Goal: Transaction & Acquisition: Purchase product/service

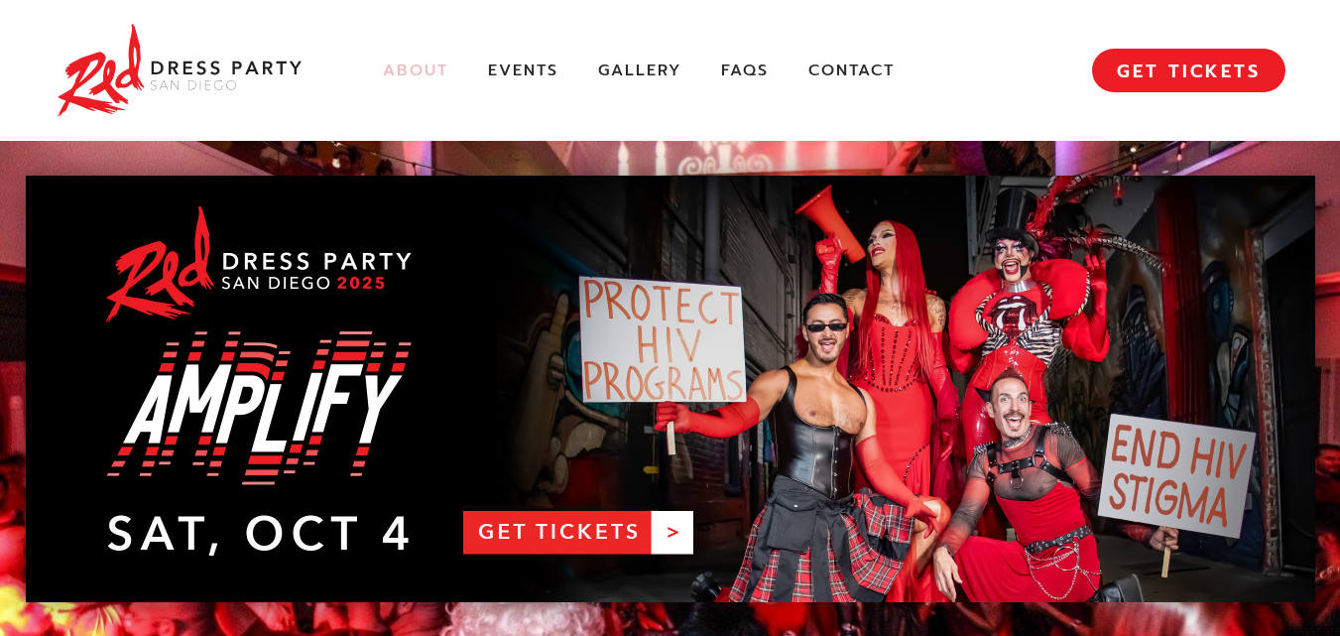
click at [426, 69] on link "About" at bounding box center [415, 70] width 65 height 21
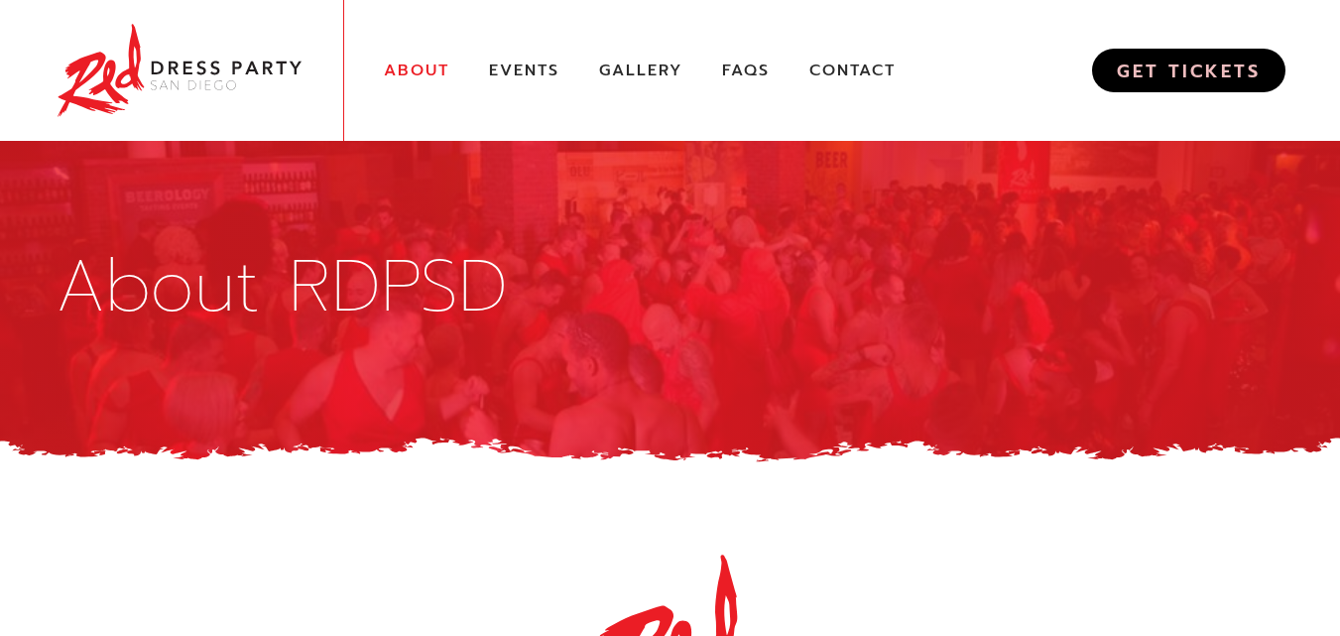
click at [1253, 56] on link "GET TICKETS" at bounding box center [1188, 71] width 193 height 44
